Goal: Information Seeking & Learning: Learn about a topic

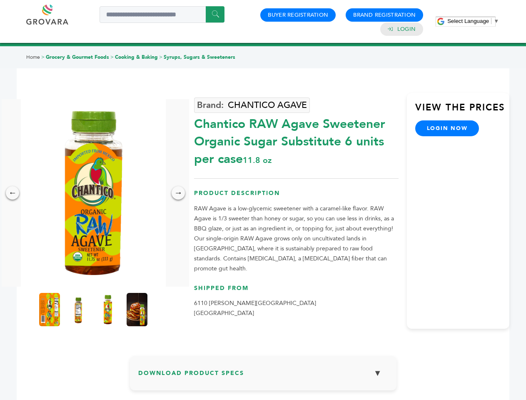
click at [473, 21] on span "Select Language" at bounding box center [469, 21] width 42 height 6
click at [93, 193] on img at bounding box center [93, 193] width 145 height 188
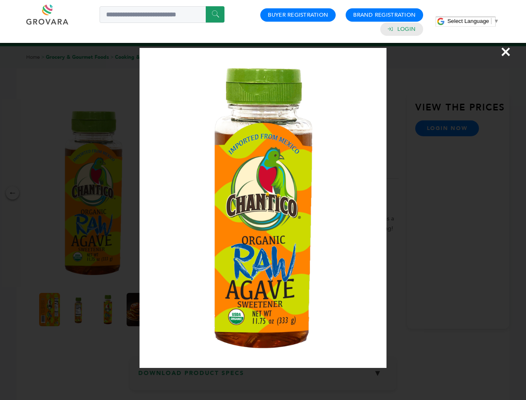
click at [13, 193] on div "×" at bounding box center [263, 200] width 526 height 400
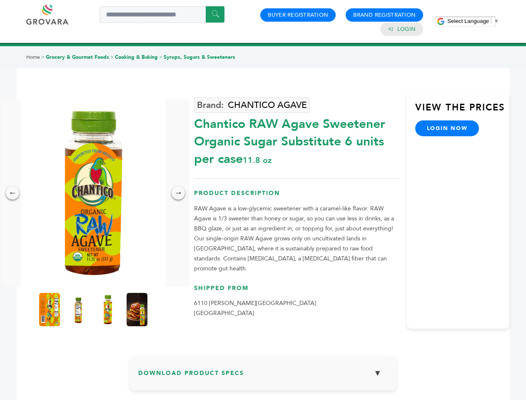
click at [178, 193] on div "→" at bounding box center [178, 192] width 13 height 13
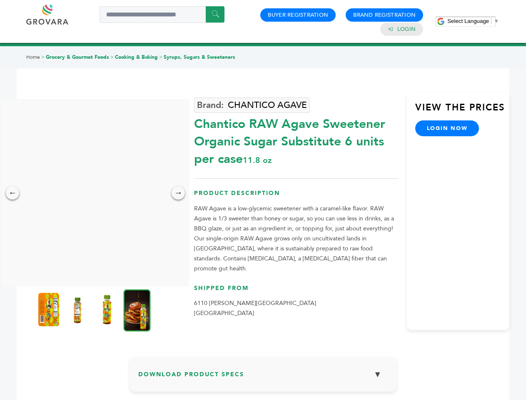
click at [50, 310] on img at bounding box center [48, 309] width 21 height 33
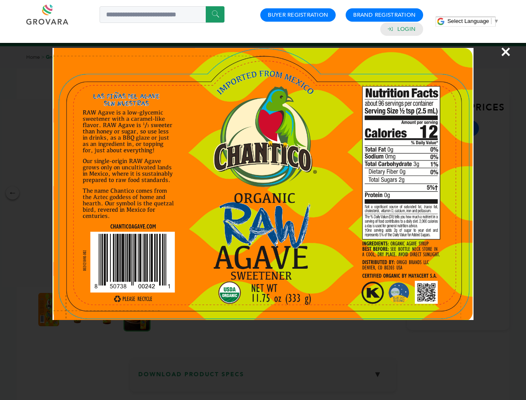
click at [79, 310] on div "×" at bounding box center [263, 200] width 526 height 400
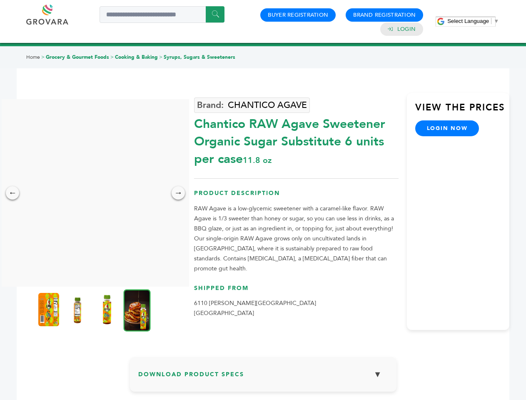
click at [108, 310] on img at bounding box center [107, 309] width 21 height 33
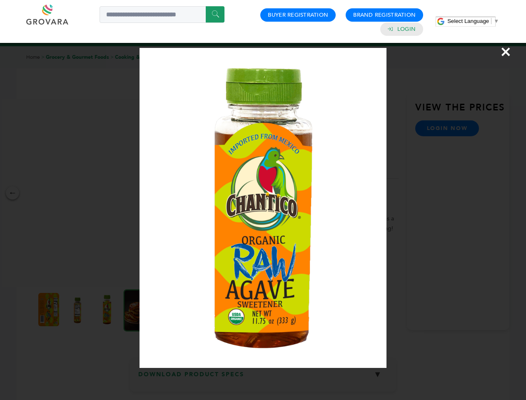
click at [137, 310] on div "×" at bounding box center [263, 200] width 526 height 400
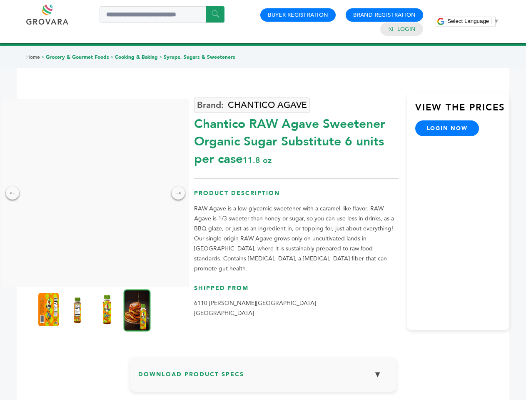
click at [263, 376] on h3 "Download Product Specs ▼" at bounding box center [263, 378] width 250 height 24
